Goal: Find specific page/section: Find specific page/section

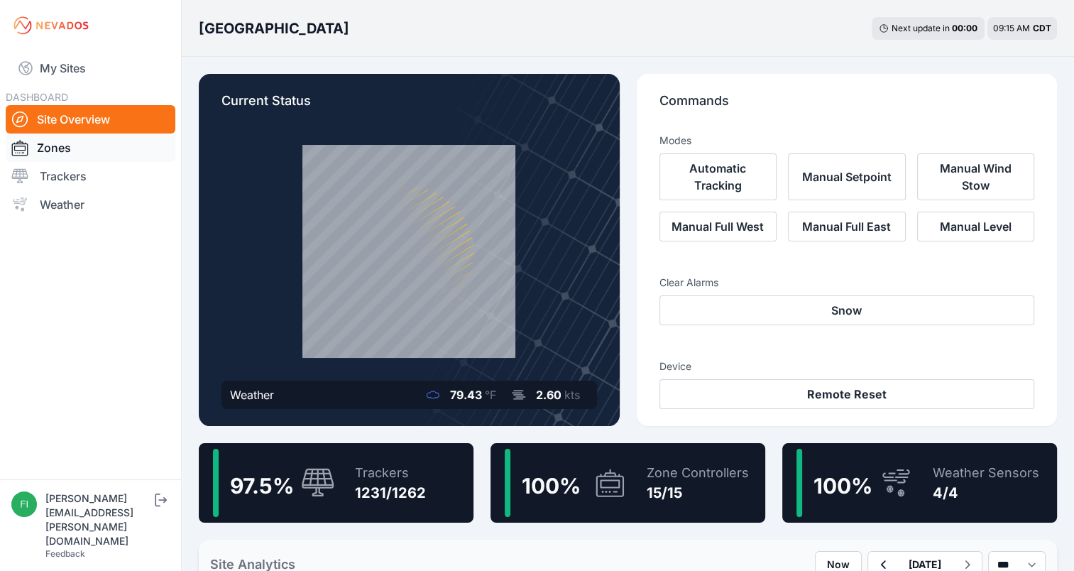
click at [82, 148] on link "Zones" at bounding box center [91, 147] width 170 height 28
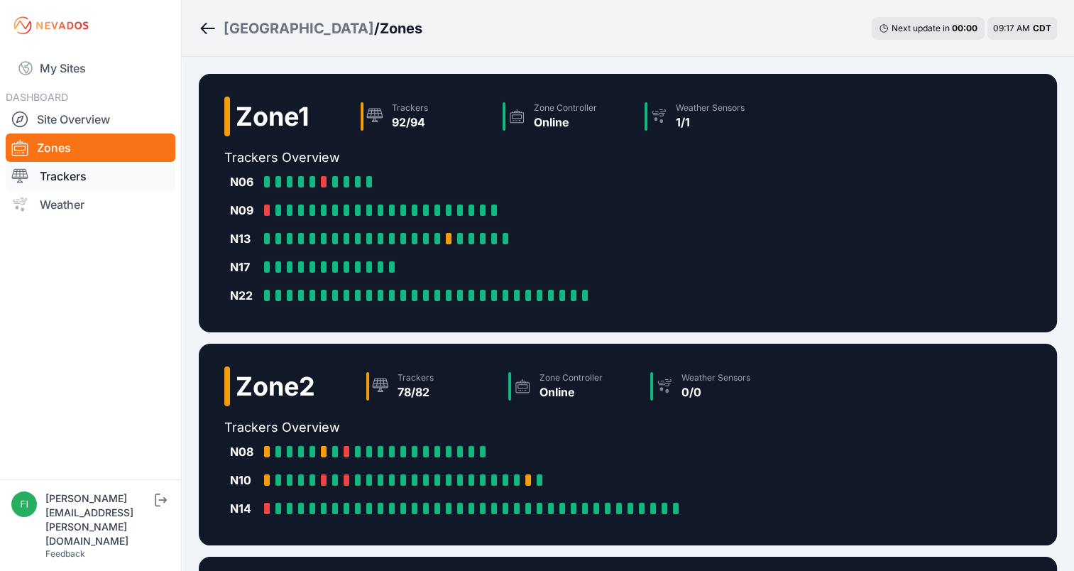
click at [62, 172] on link "Trackers" at bounding box center [91, 176] width 170 height 28
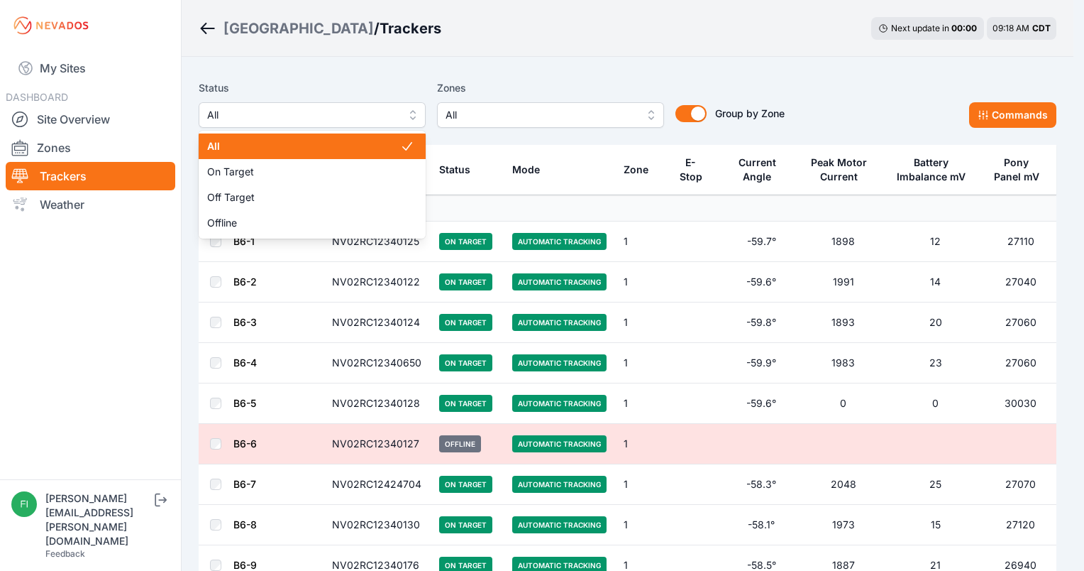
click at [395, 112] on span "All" at bounding box center [302, 114] width 190 height 17
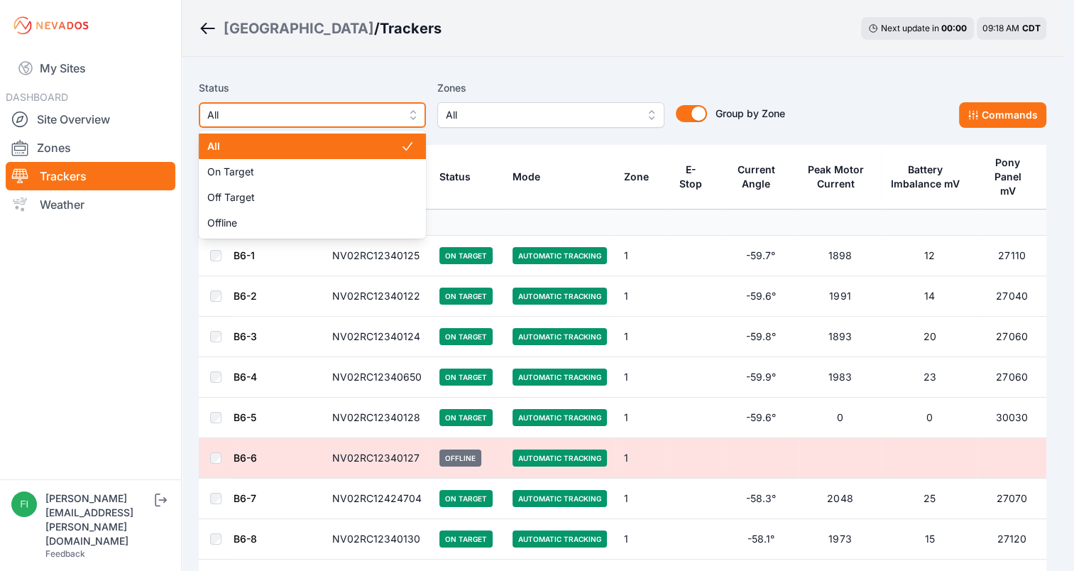
click at [395, 112] on span "All" at bounding box center [302, 114] width 190 height 17
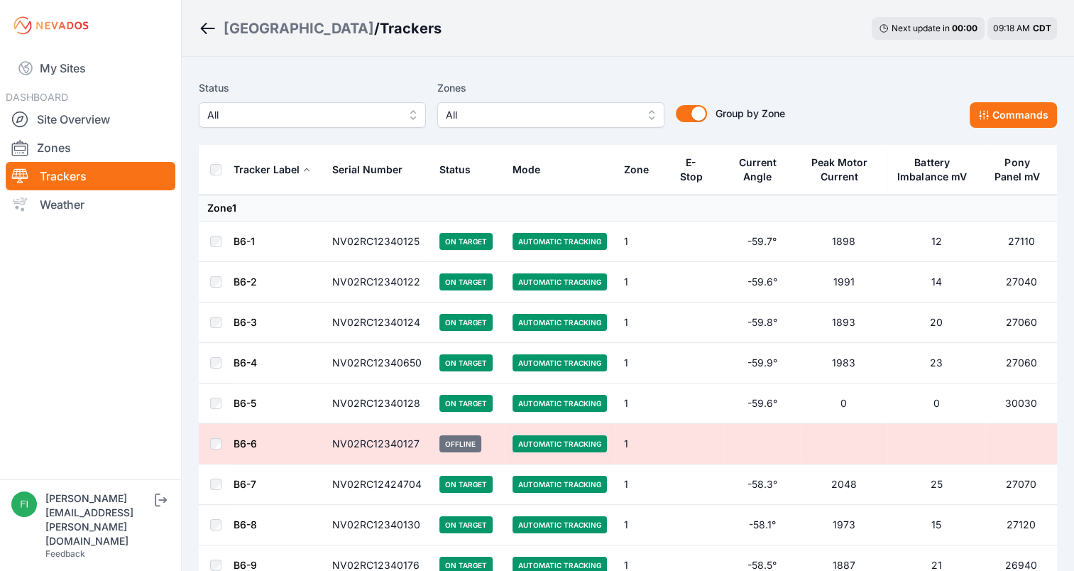
click at [504, 119] on span "All" at bounding box center [541, 114] width 190 height 17
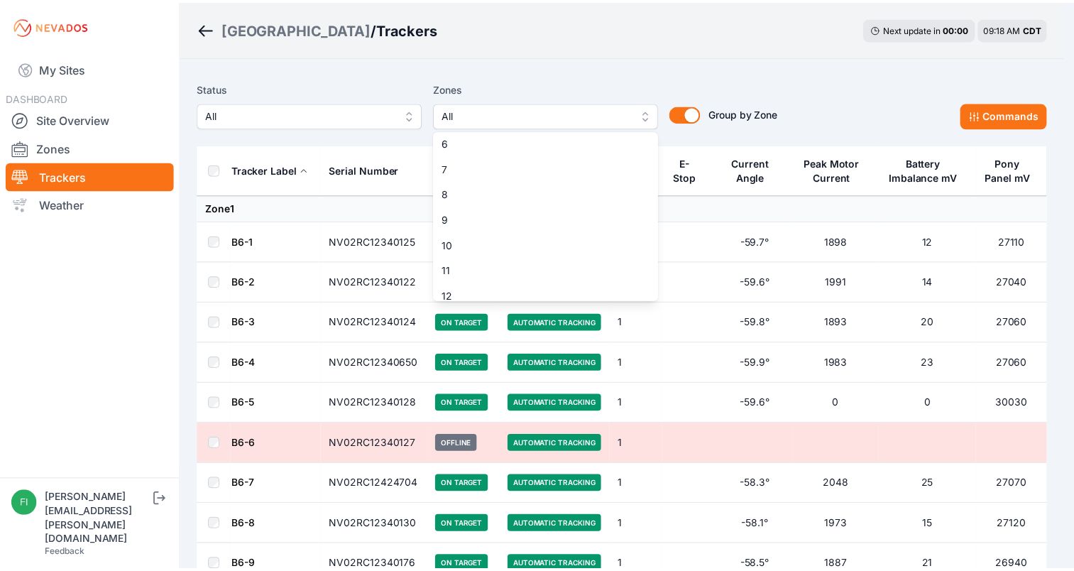
scroll to position [137, 0]
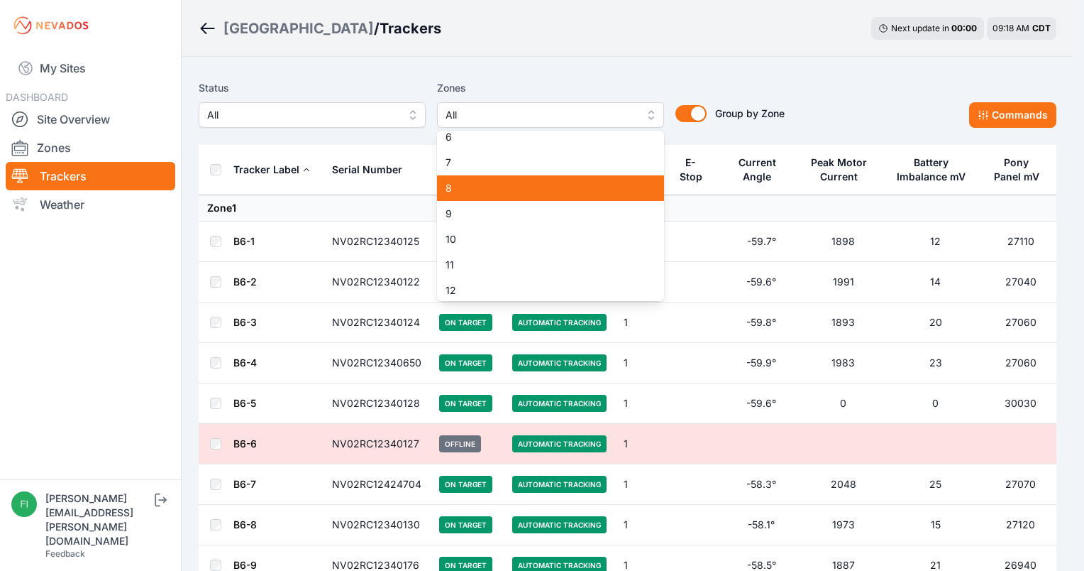
click at [634, 183] on div "8" at bounding box center [550, 188] width 227 height 26
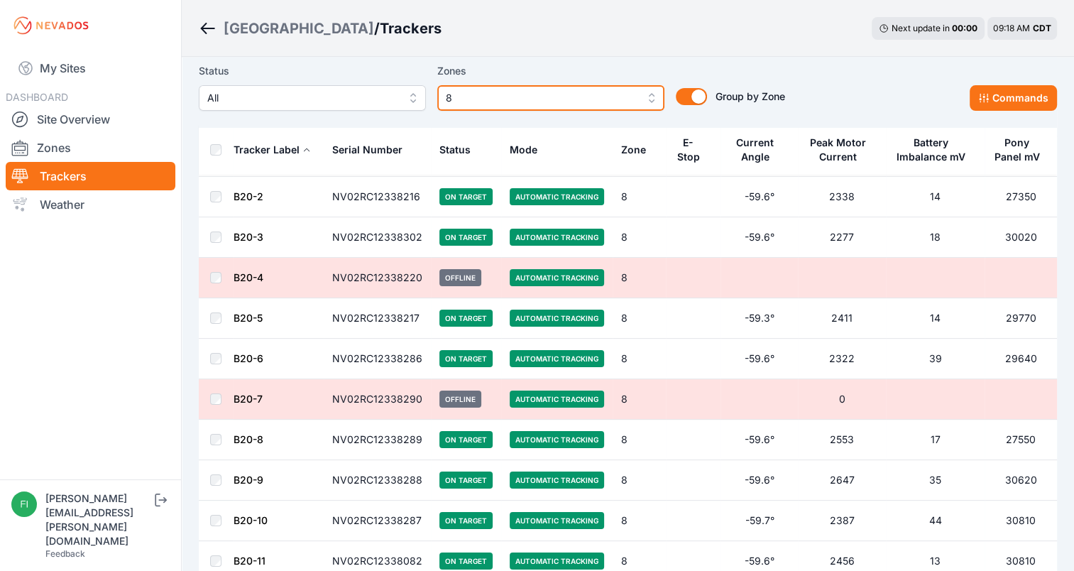
scroll to position [57, 0]
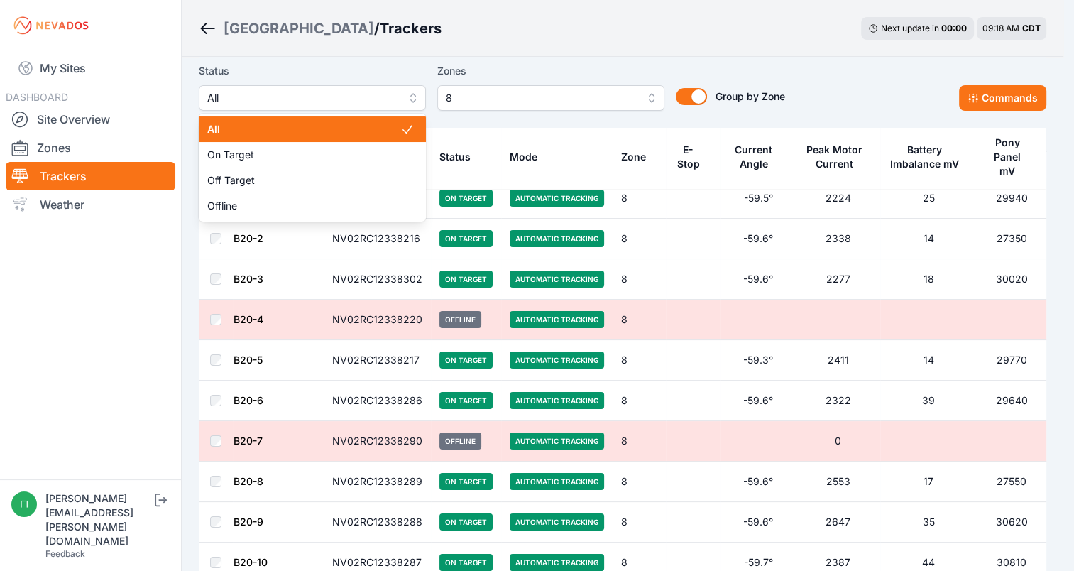
click at [414, 101] on button "All" at bounding box center [312, 98] width 227 height 26
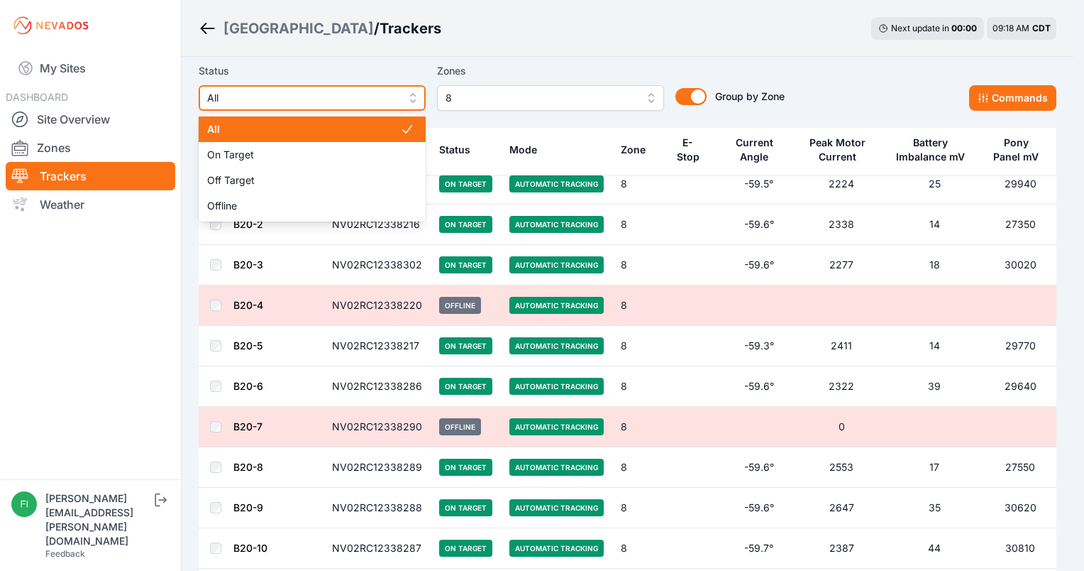
click at [414, 101] on button "All" at bounding box center [312, 98] width 227 height 26
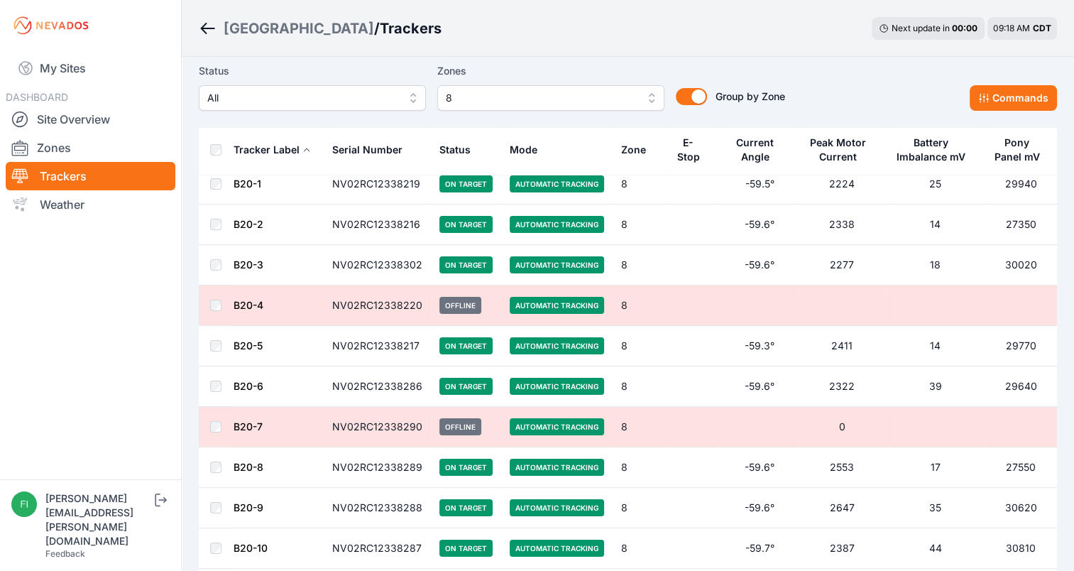
click at [522, 148] on div "Mode" at bounding box center [523, 150] width 28 height 14
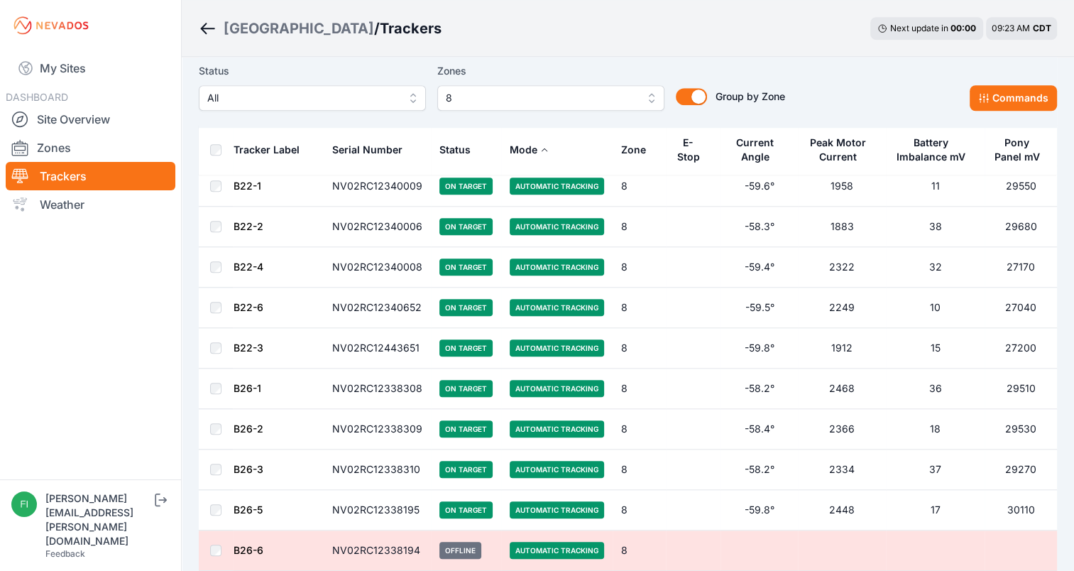
scroll to position [1135, 0]
